Goal: Task Accomplishment & Management: Use online tool/utility

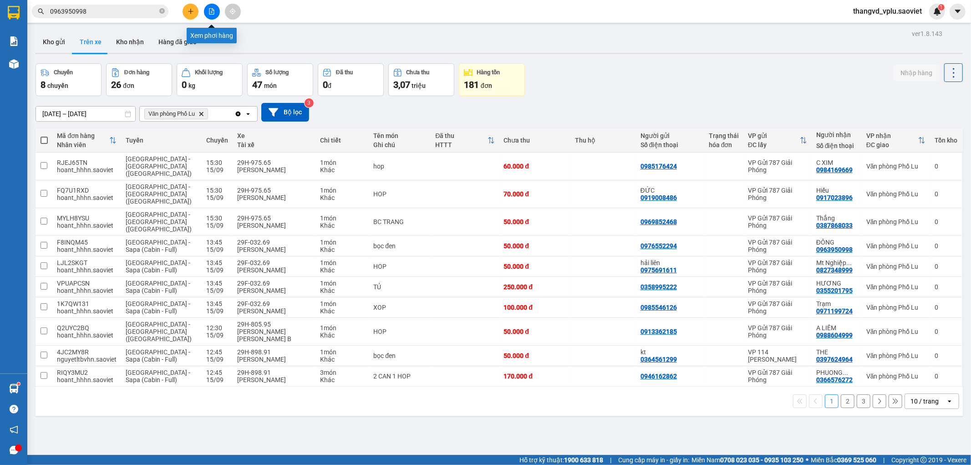
click at [207, 7] on button at bounding box center [212, 12] width 16 height 16
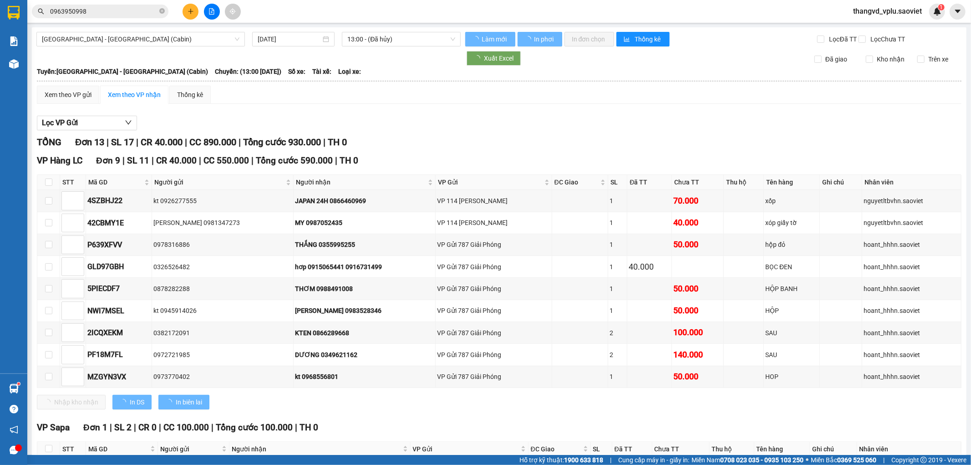
click at [181, 46] on div "[GEOGRAPHIC_DATA] - [GEOGRAPHIC_DATA] (Cabin) [DATE] 13:00 - (Đã [PERSON_NAME])" at bounding box center [248, 39] width 424 height 15
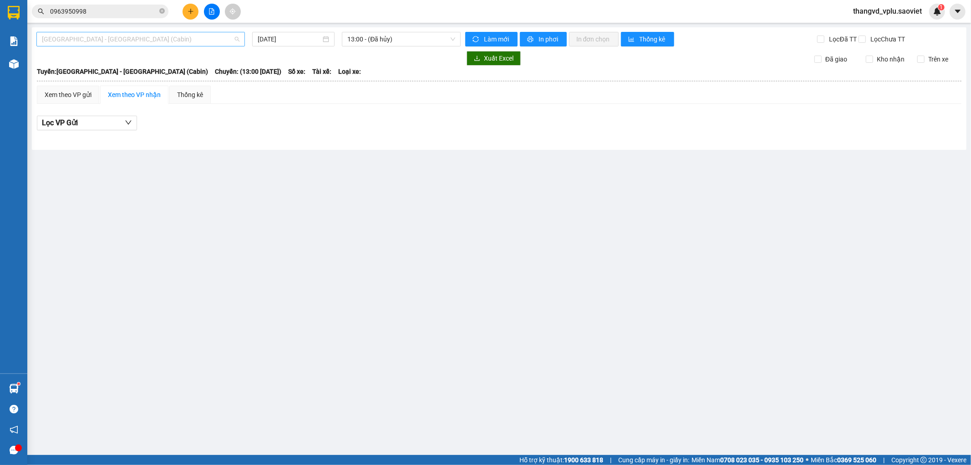
click at [184, 43] on span "[GEOGRAPHIC_DATA] - [GEOGRAPHIC_DATA] (Cabin)" at bounding box center [140, 39] width 197 height 14
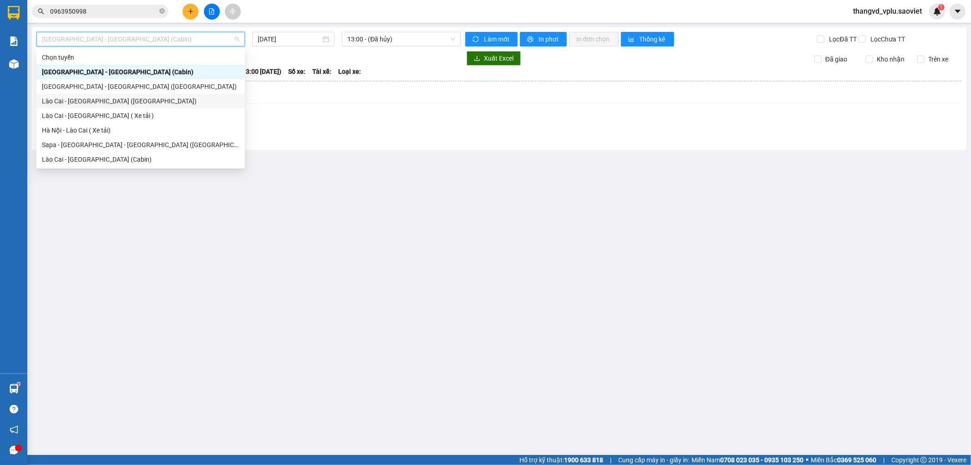
click at [145, 102] on div "Lào Cai - [GEOGRAPHIC_DATA] ([GEOGRAPHIC_DATA])" at bounding box center [140, 101] width 197 height 10
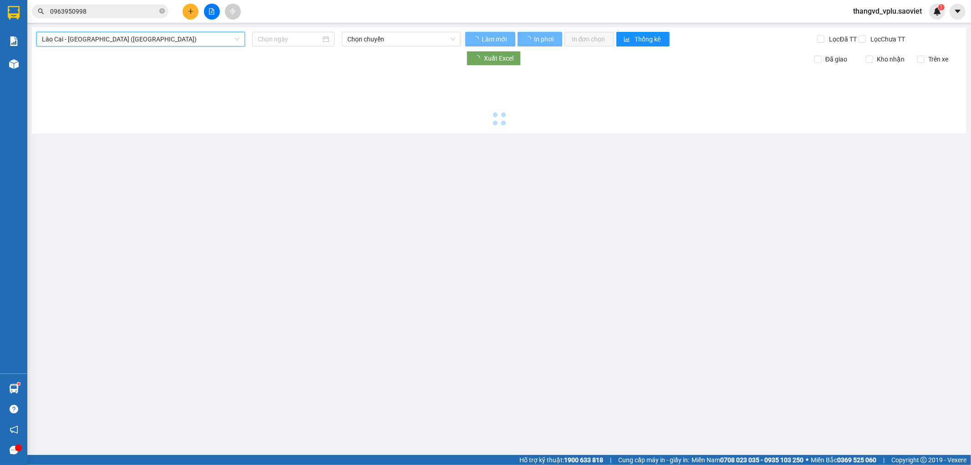
type input "[DATE]"
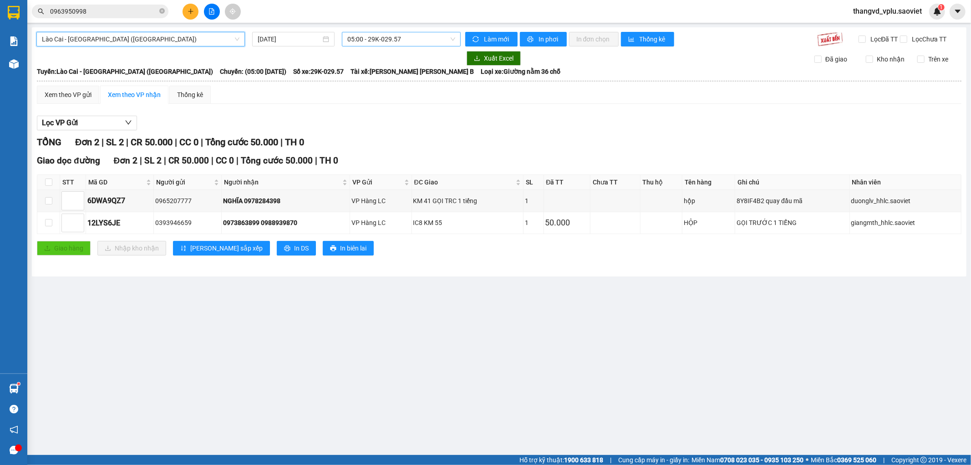
click at [422, 43] on span "05:00 - 29K-029.57" at bounding box center [400, 39] width 107 height 14
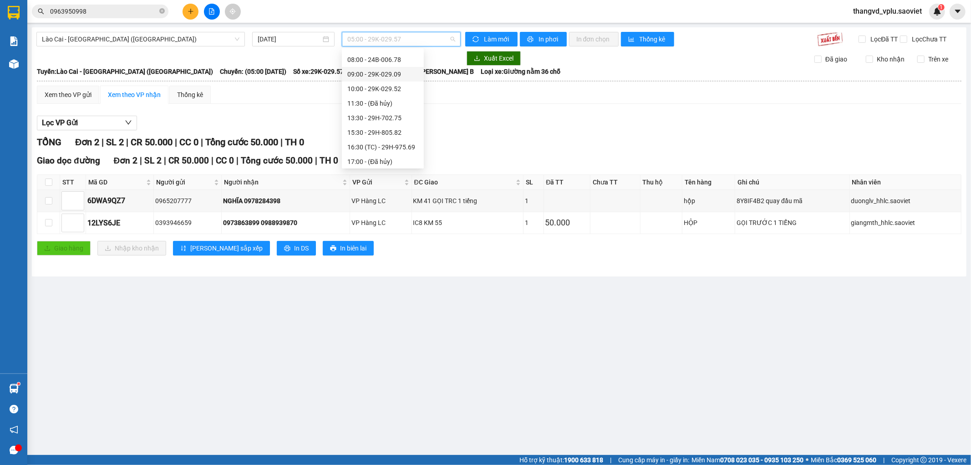
scroll to position [102, 0]
click at [408, 105] on div "16:30 (TC) - 29H-975.69" at bounding box center [382, 101] width 71 height 10
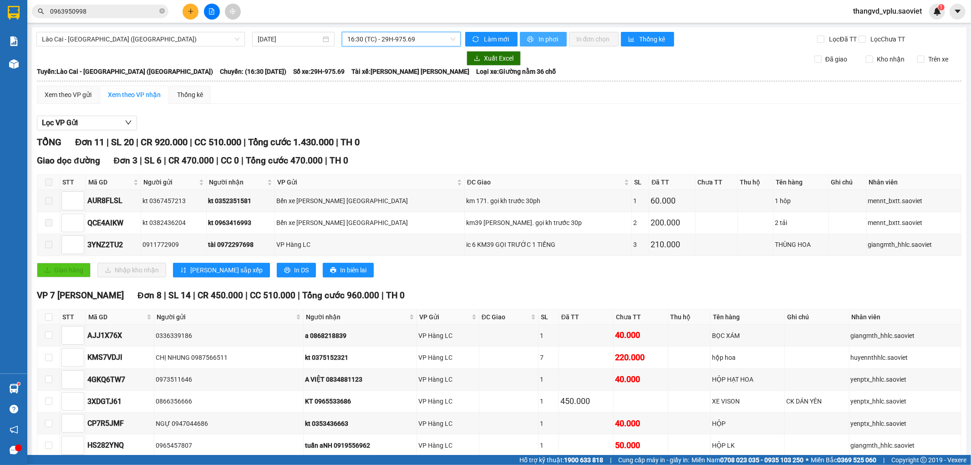
click at [548, 44] on button "In phơi" at bounding box center [543, 39] width 47 height 15
